Goal: Task Accomplishment & Management: Complete application form

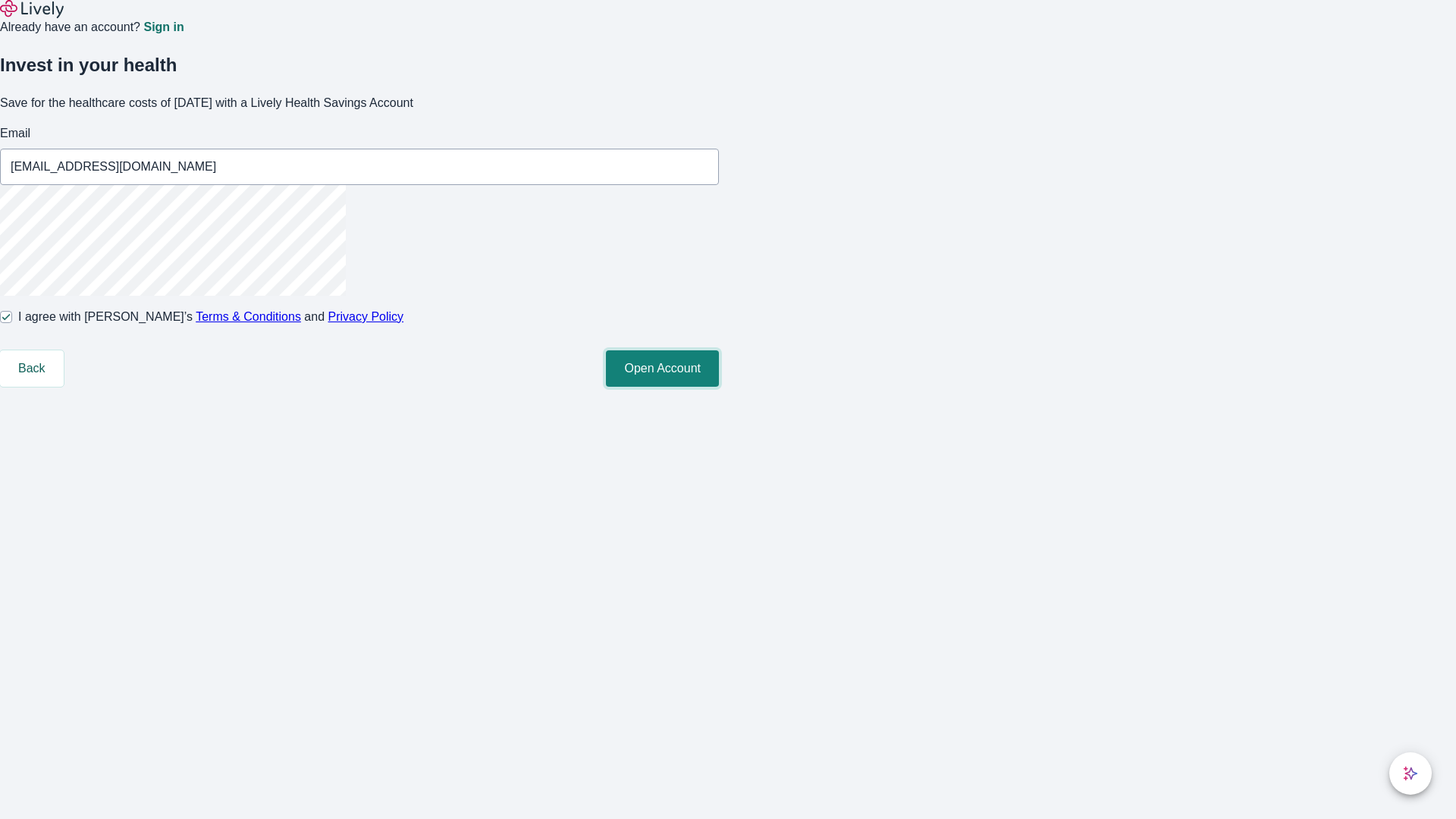
click at [718, 386] on button "Open Account" at bounding box center [663, 369] width 113 height 37
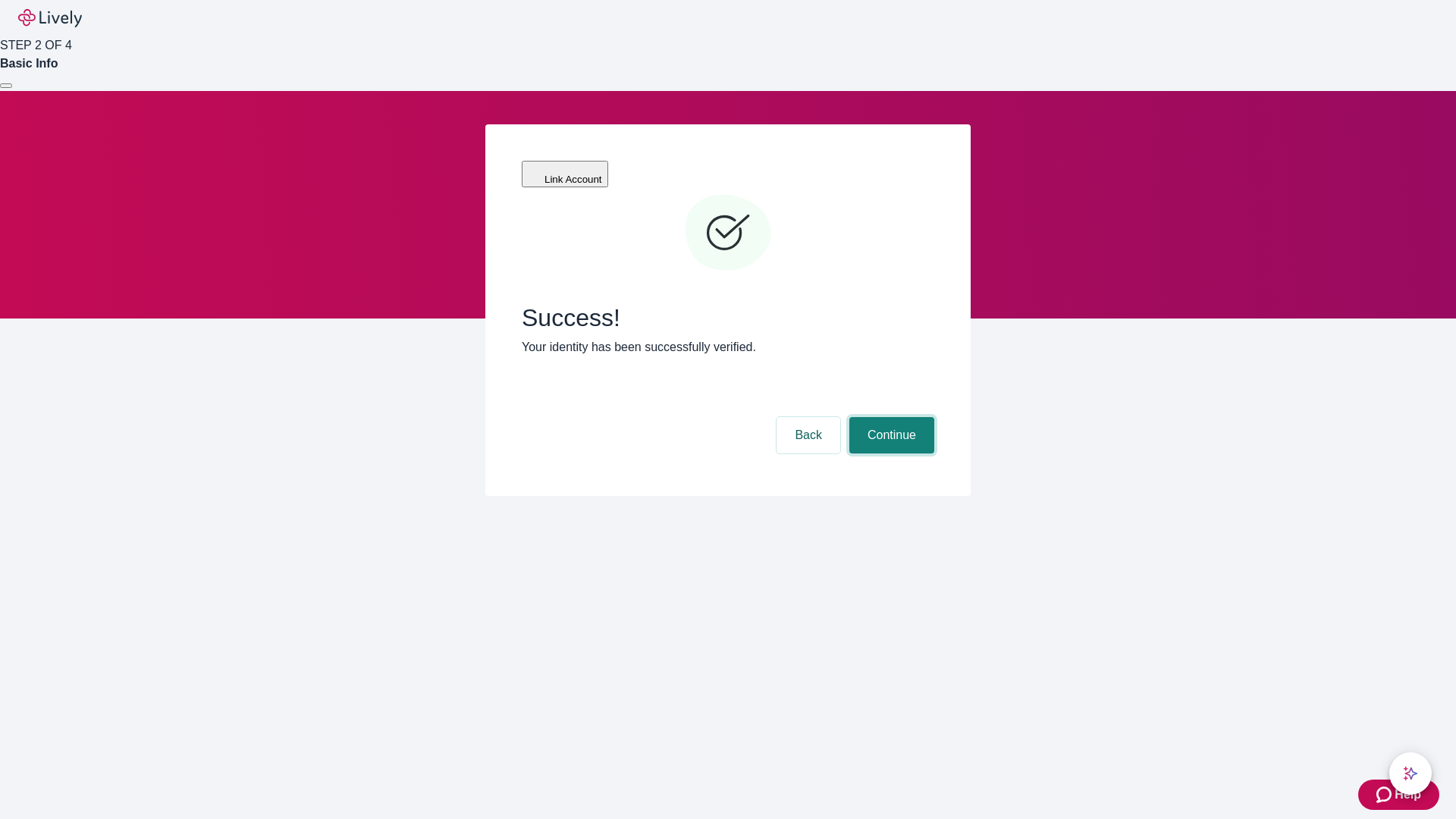
click at [889, 417] on button "Continue" at bounding box center [892, 435] width 85 height 37
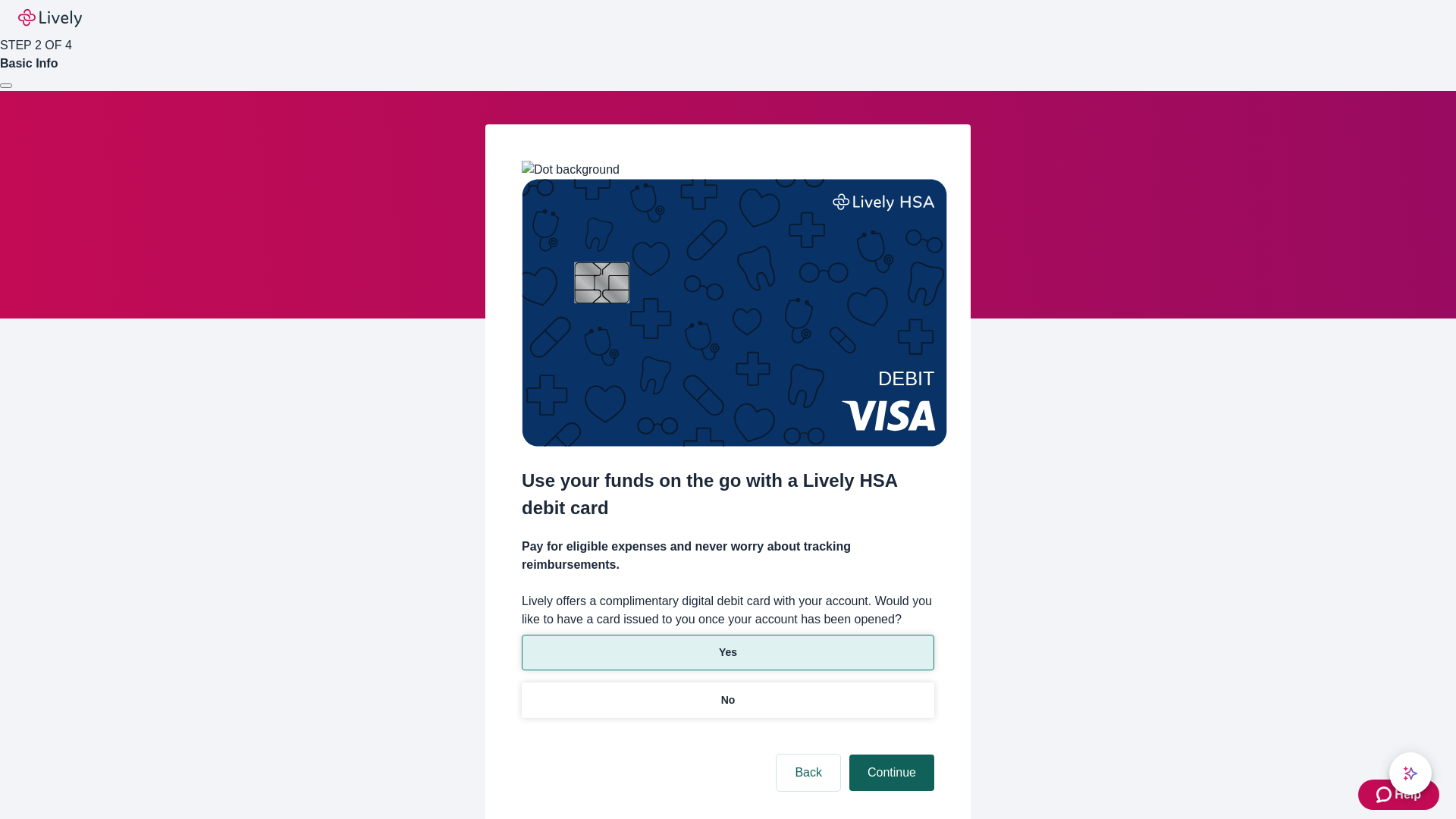
click at [727, 692] on p "No" at bounding box center [728, 699] width 14 height 16
click at [889, 754] on button "Continue" at bounding box center [892, 772] width 85 height 37
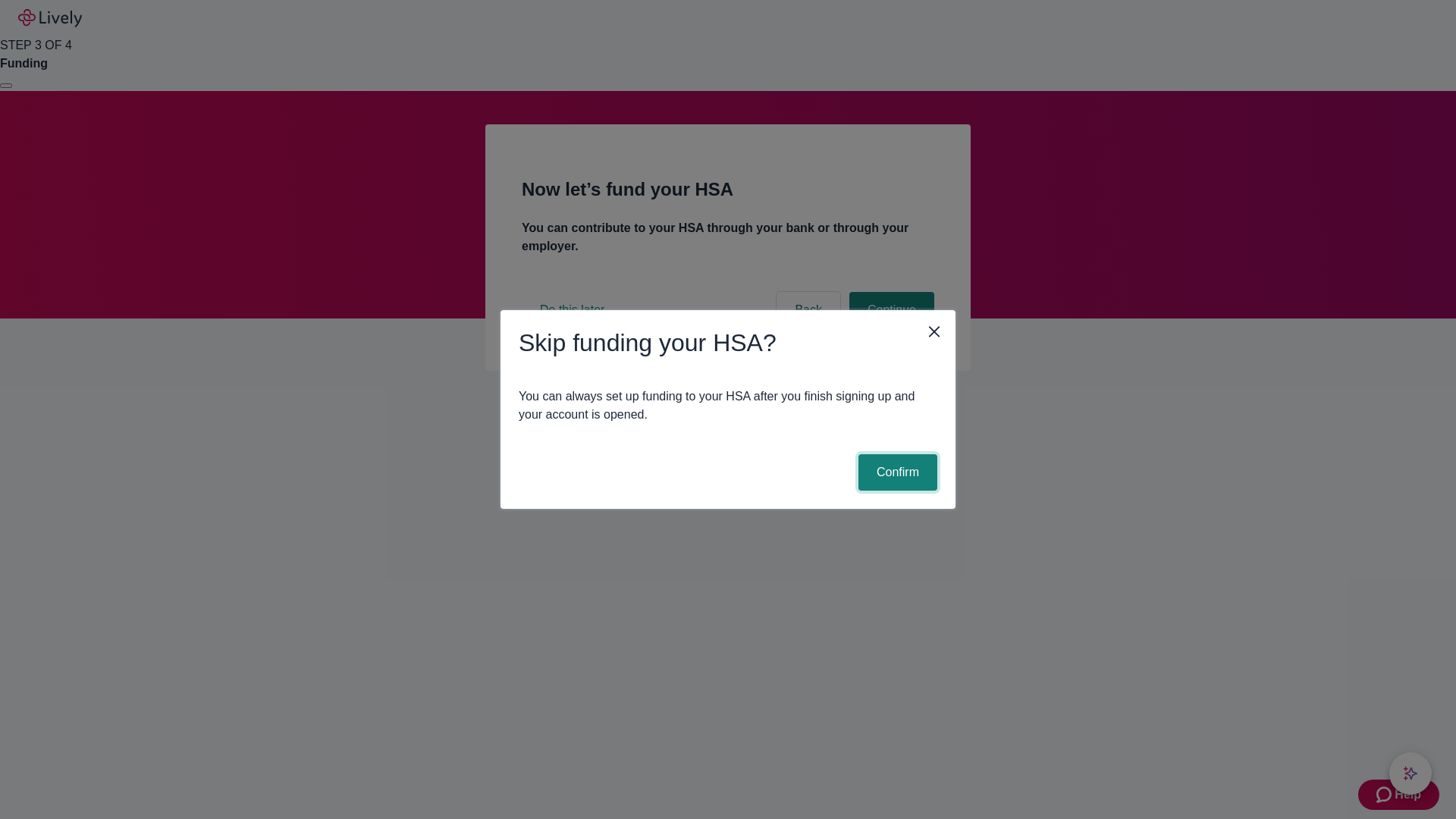
click at [896, 472] on button "Confirm" at bounding box center [897, 473] width 79 height 37
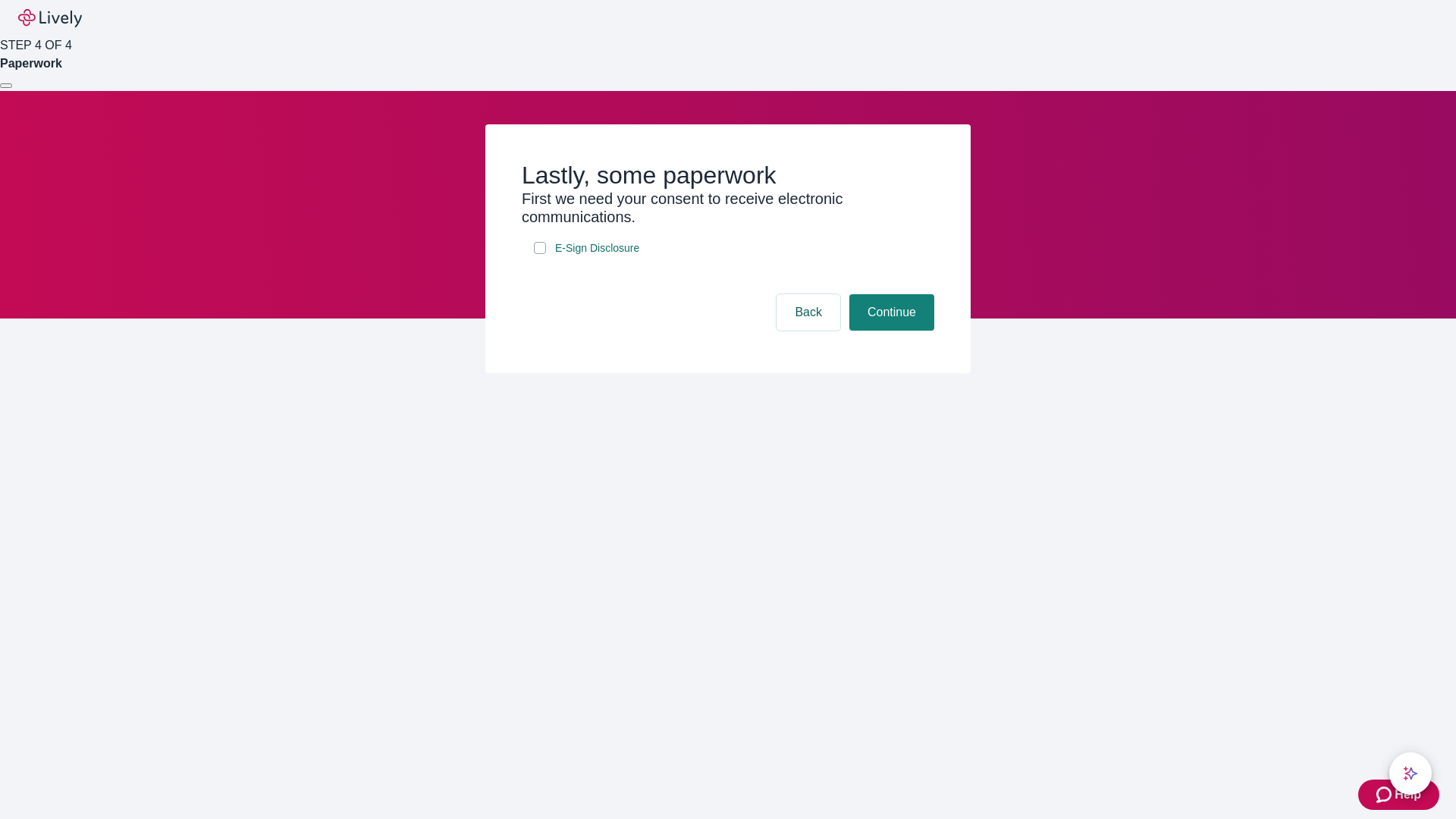
click at [539, 254] on input "E-Sign Disclosure" at bounding box center [539, 248] width 12 height 12
checkbox input "true"
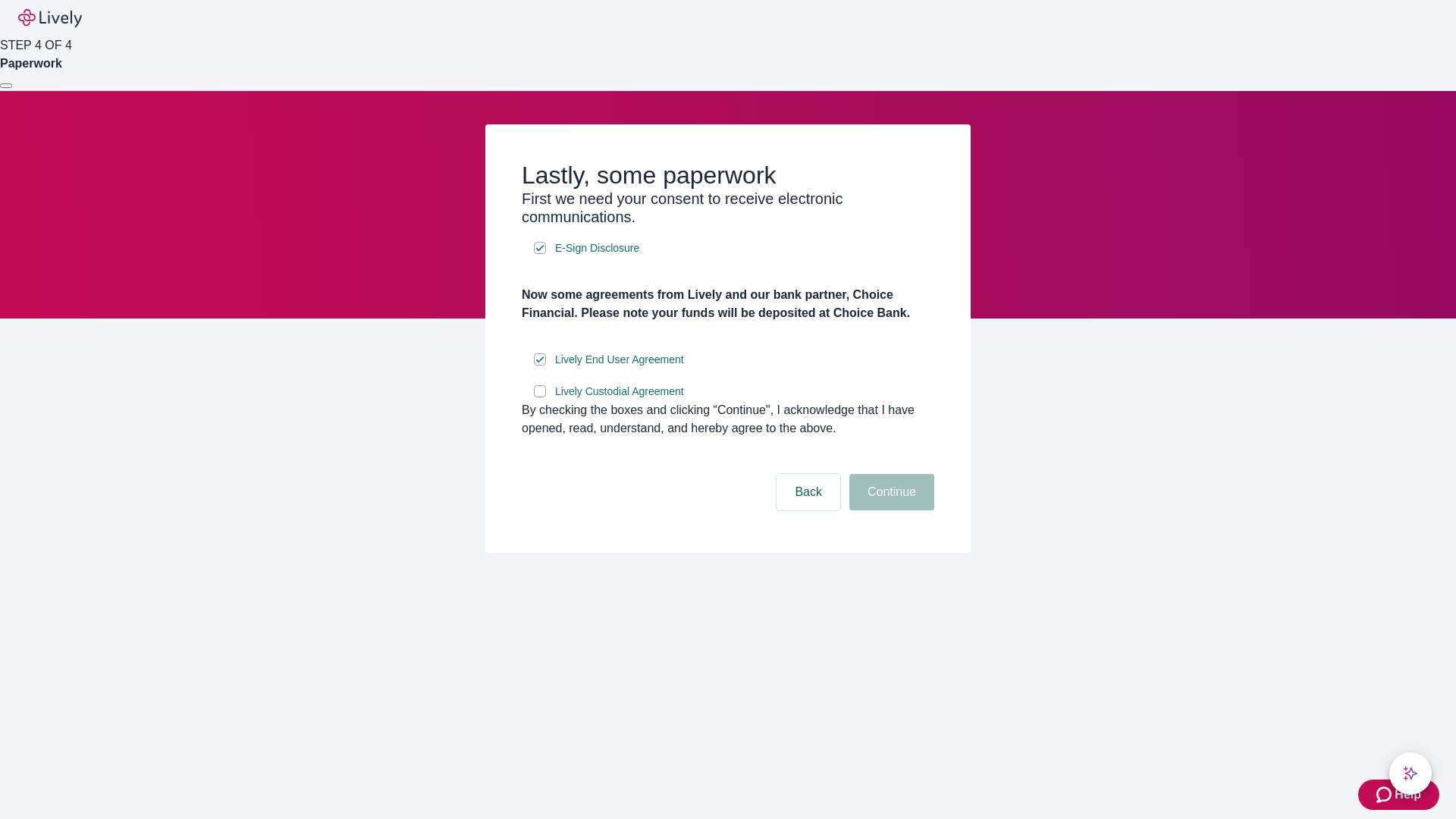
click at [539, 397] on input "Lively Custodial Agreement" at bounding box center [539, 391] width 12 height 12
checkbox input "true"
click at [889, 510] on button "Continue" at bounding box center [892, 492] width 85 height 37
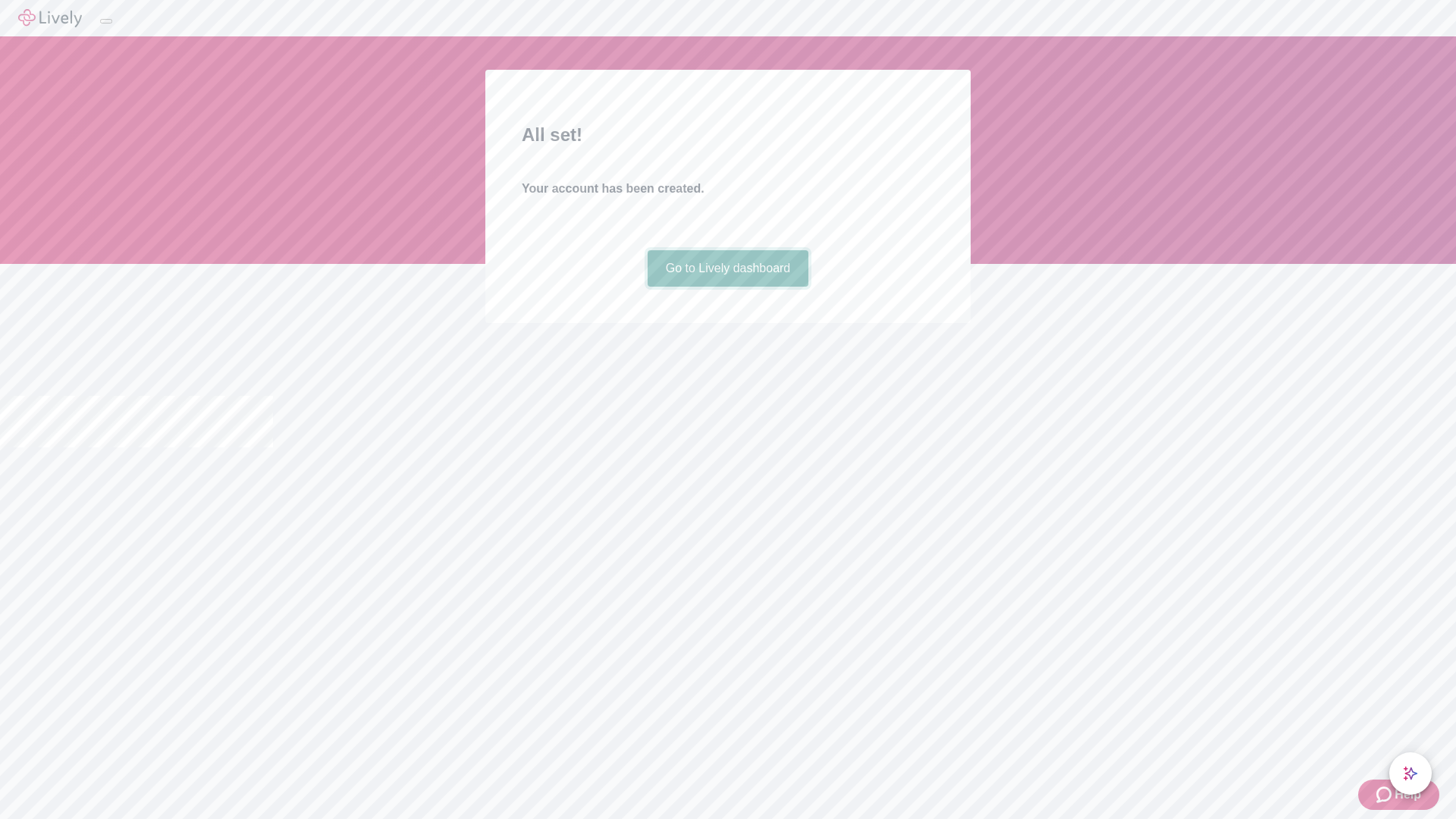
click at [727, 286] on link "Go to Lively dashboard" at bounding box center [728, 269] width 162 height 37
